Goal: Task Accomplishment & Management: Manage account settings

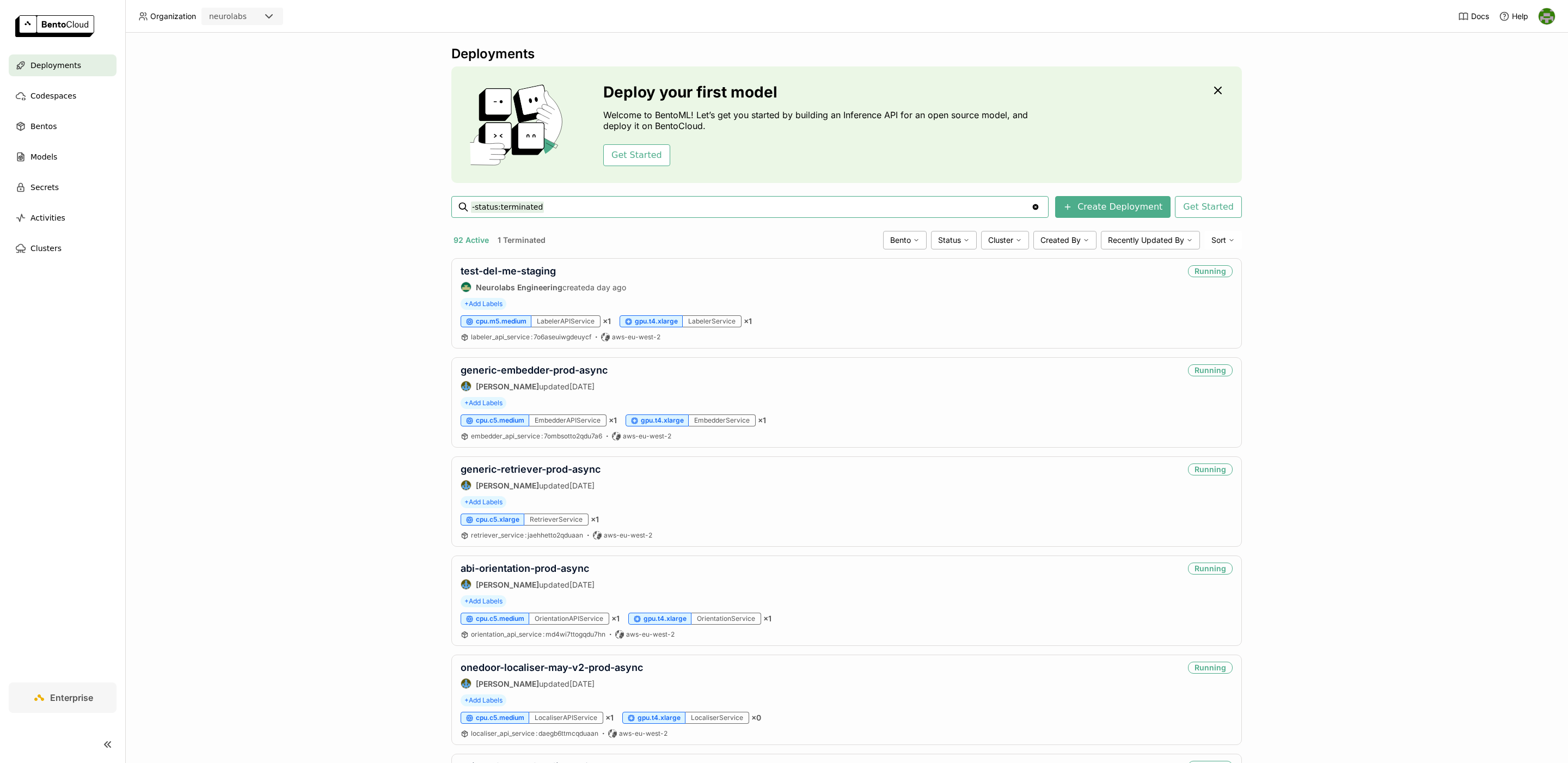
paste input "confectionary-localiser-from-main-production"
type input "-status:terminated confectionary-localiser-from-main-production"
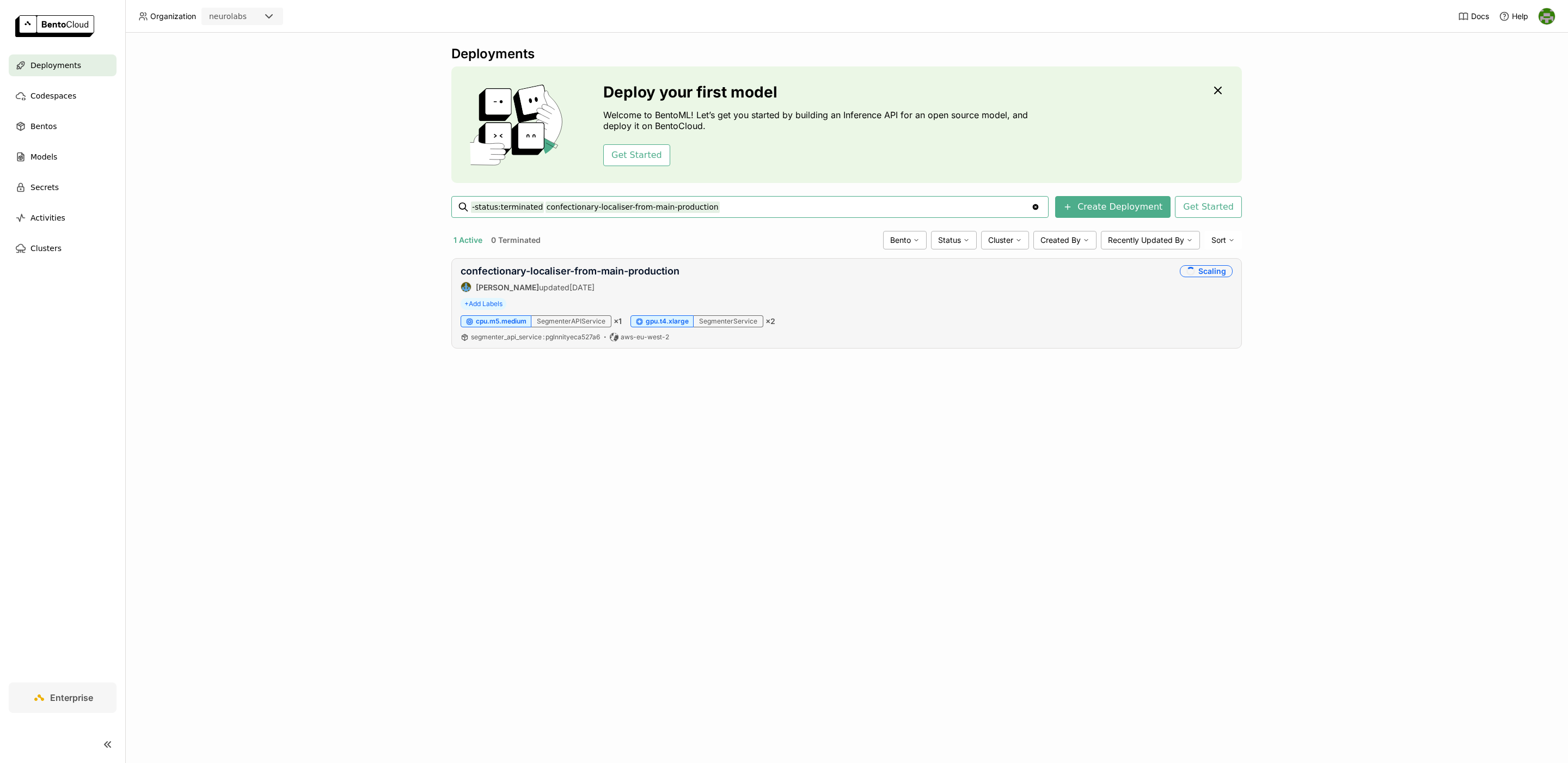
click at [788, 282] on div "confectionary-localiser-from-main-production [PERSON_NAME] updated [DATE] Scali…" at bounding box center [847, 279] width 772 height 27
click at [740, 272] on div "confectionary-localiser-from-main-production [PERSON_NAME] updated [DATE] Scali…" at bounding box center [847, 279] width 772 height 27
click at [657, 272] on link "confectionary-localiser-from-main-production" at bounding box center [570, 271] width 219 height 12
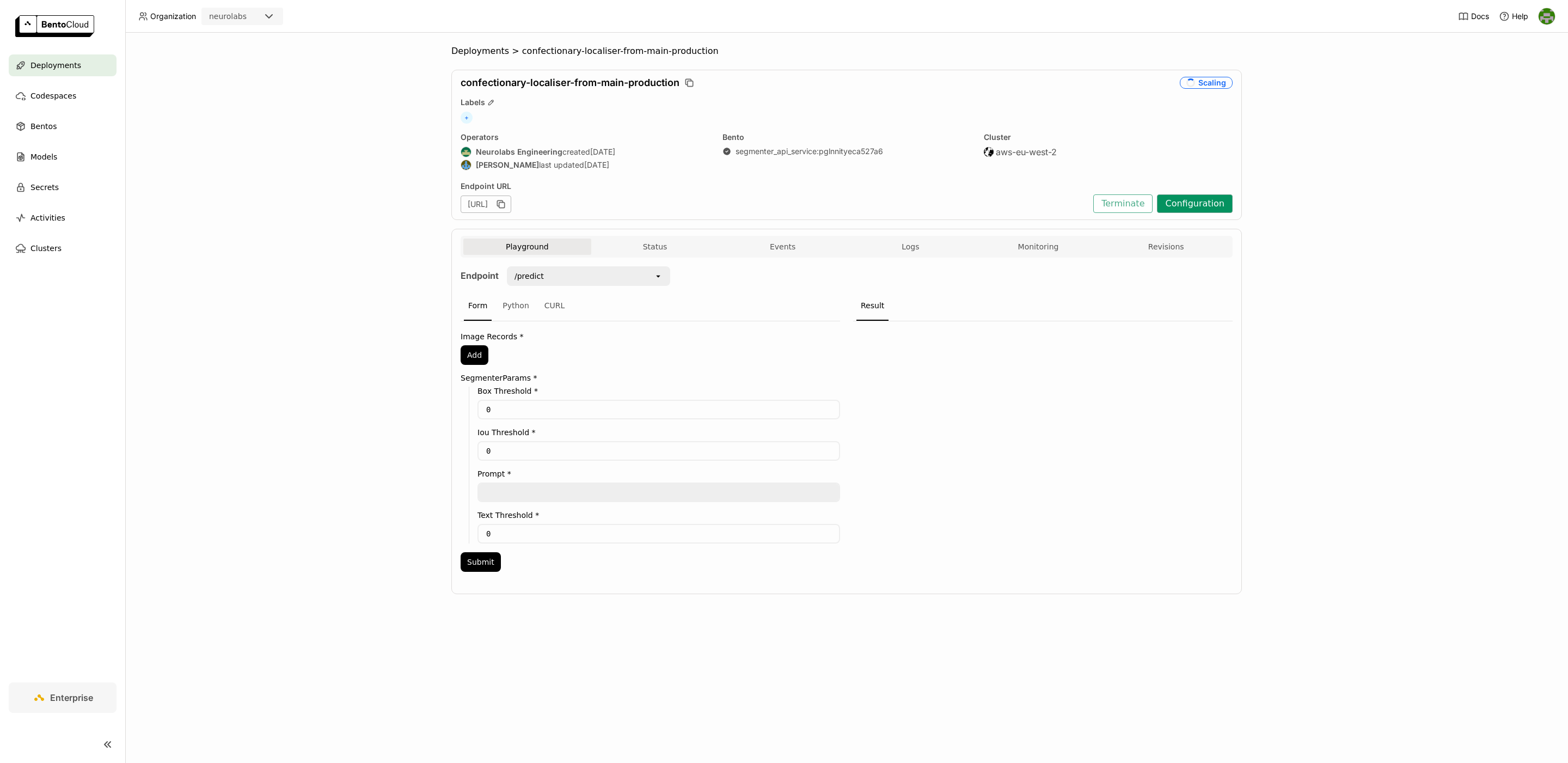
click at [1203, 206] on button "Configuration" at bounding box center [1195, 203] width 75 height 18
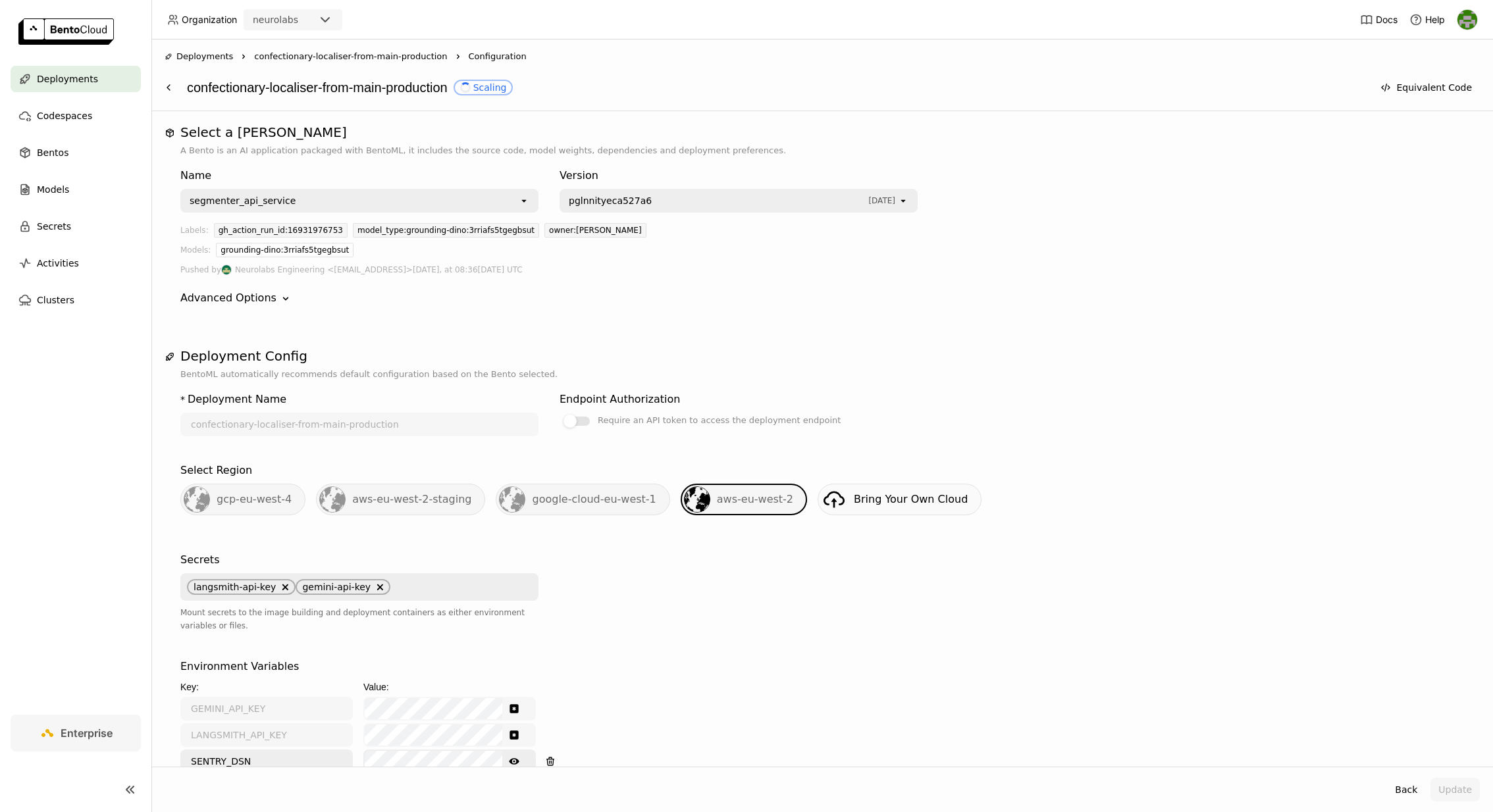
scroll to position [1399, 0]
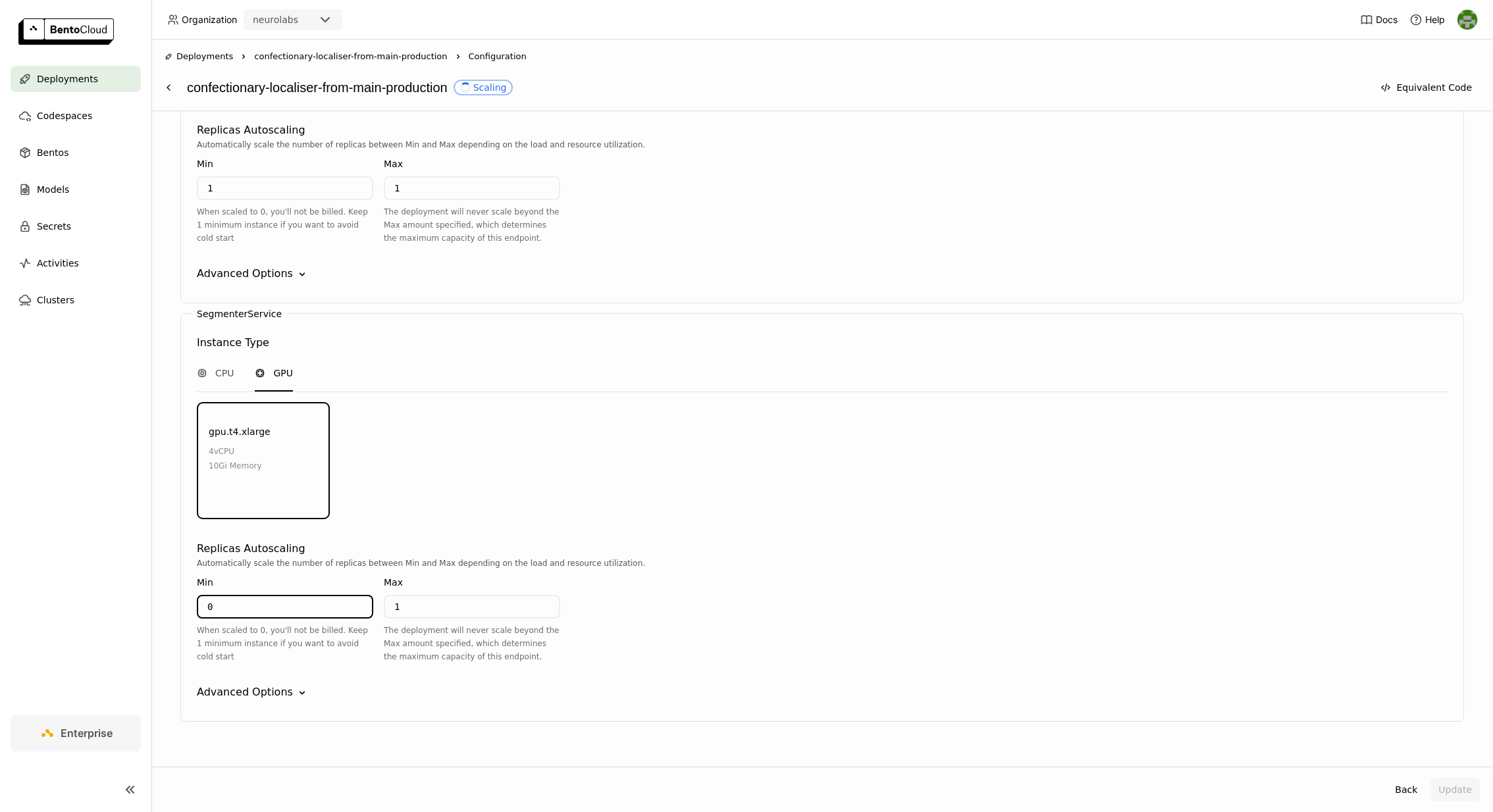
click at [308, 596] on input "0" at bounding box center [285, 606] width 174 height 21
type input "1"
click at [1078, 557] on div "Automatically scale the number of replicas between Min and Max depending on the…" at bounding box center [821, 563] width 1250 height 13
click at [1454, 790] on button "Update" at bounding box center [1455, 789] width 49 height 24
